Goal: Information Seeking & Learning: Find specific page/section

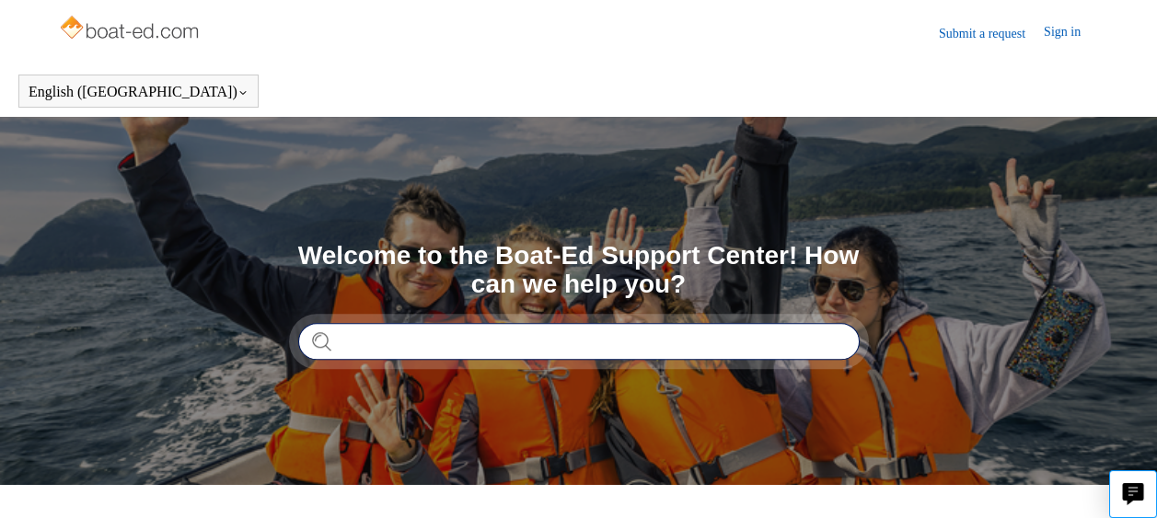
click at [391, 340] on input "Search" at bounding box center [578, 341] width 561 height 37
type input "**********"
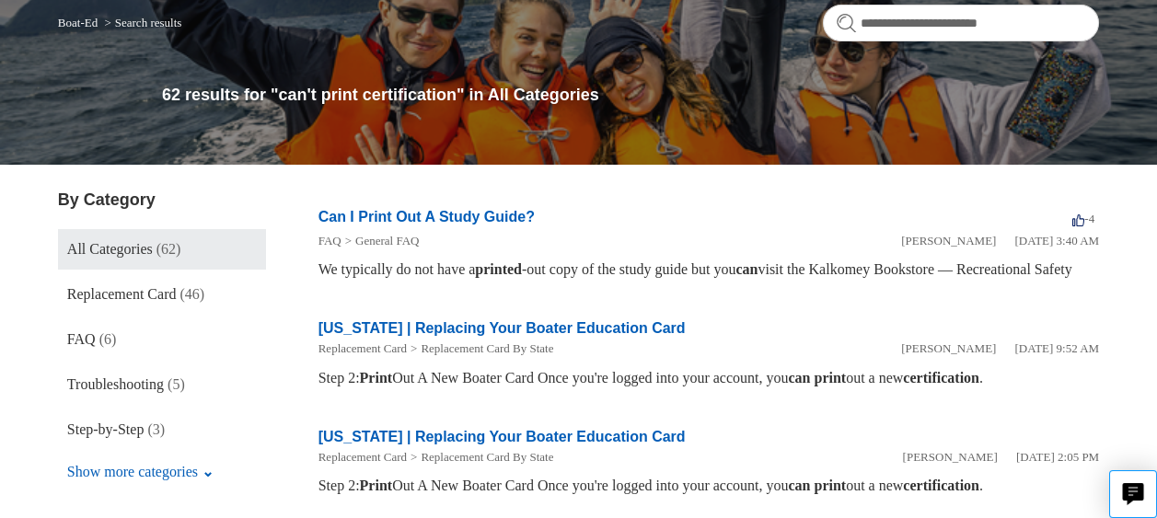
scroll to position [184, 0]
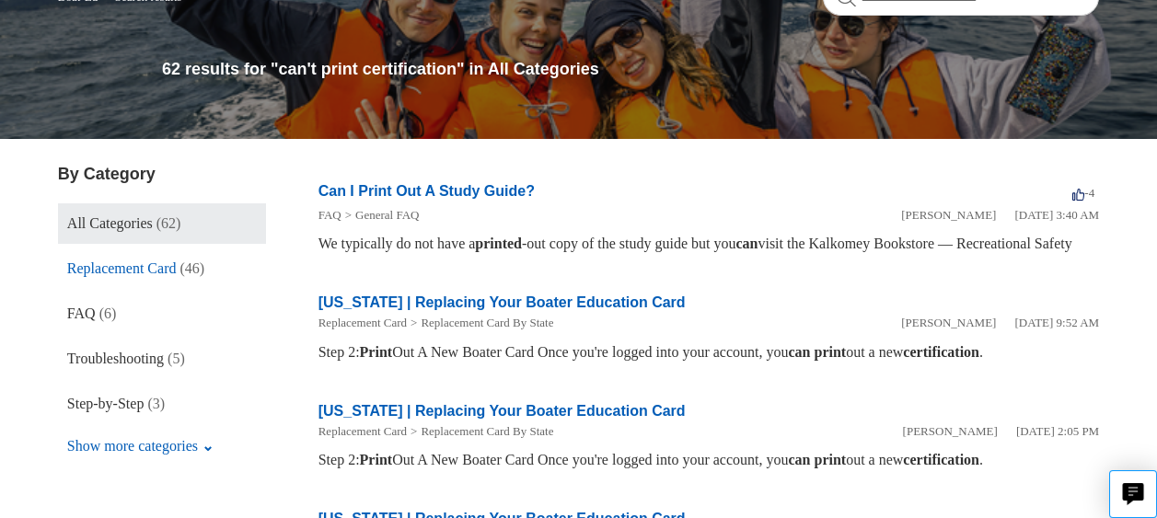
click at [126, 271] on span "Replacement Card" at bounding box center [122, 268] width 110 height 16
